Goal: Find specific page/section

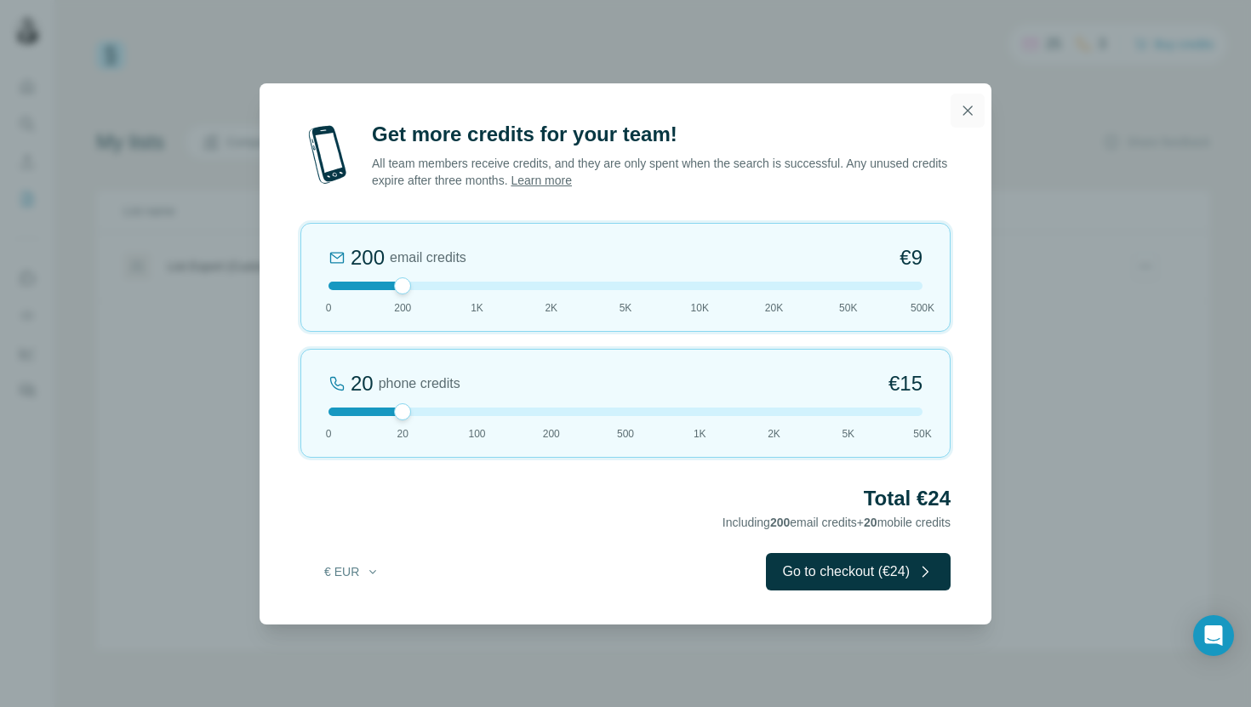
click at [968, 100] on button "button" at bounding box center [968, 111] width 34 height 34
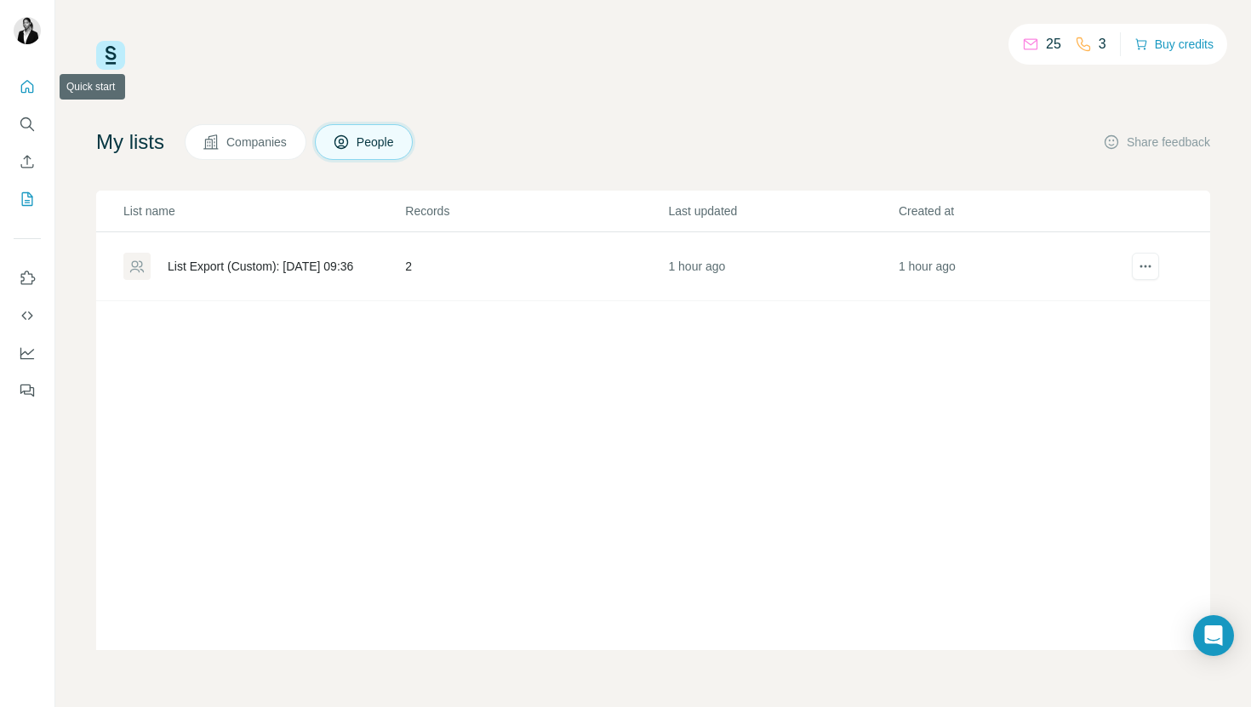
click at [19, 89] on icon "Quick start" at bounding box center [27, 86] width 17 height 17
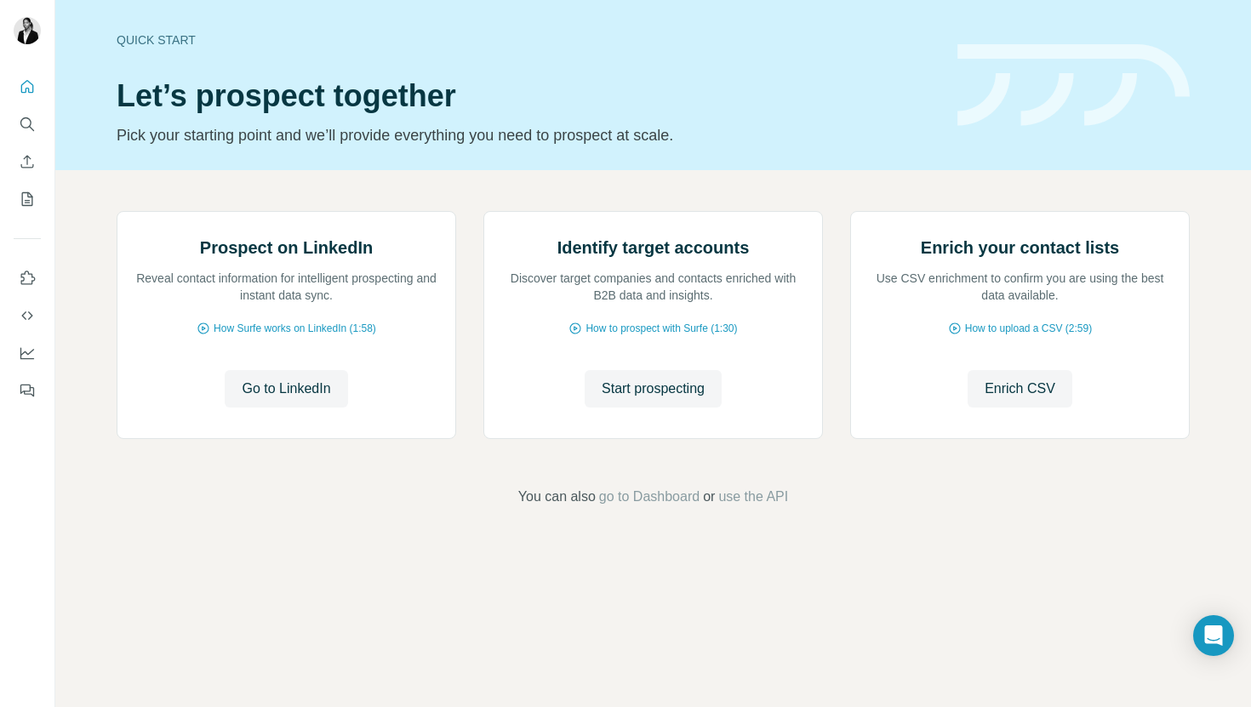
click at [29, 112] on button "Search" at bounding box center [27, 124] width 27 height 31
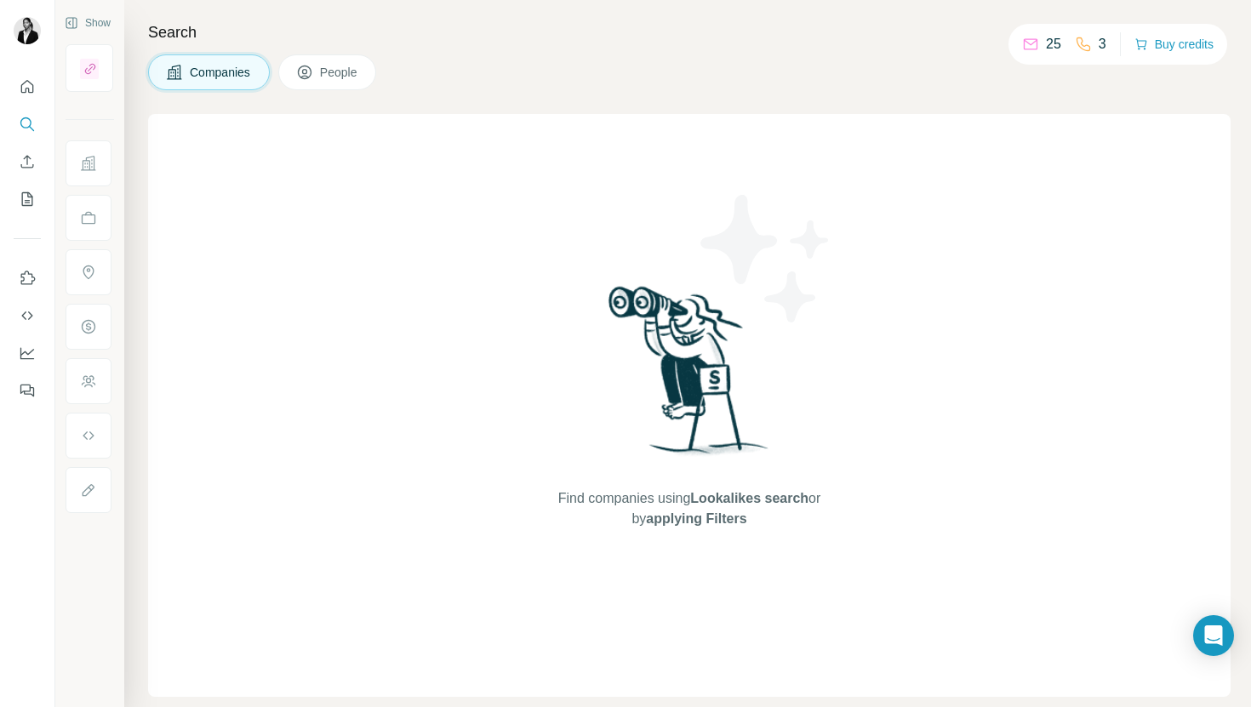
click at [98, 155] on div at bounding box center [90, 311] width 49 height 404
